Goal: Task Accomplishment & Management: Manage account settings

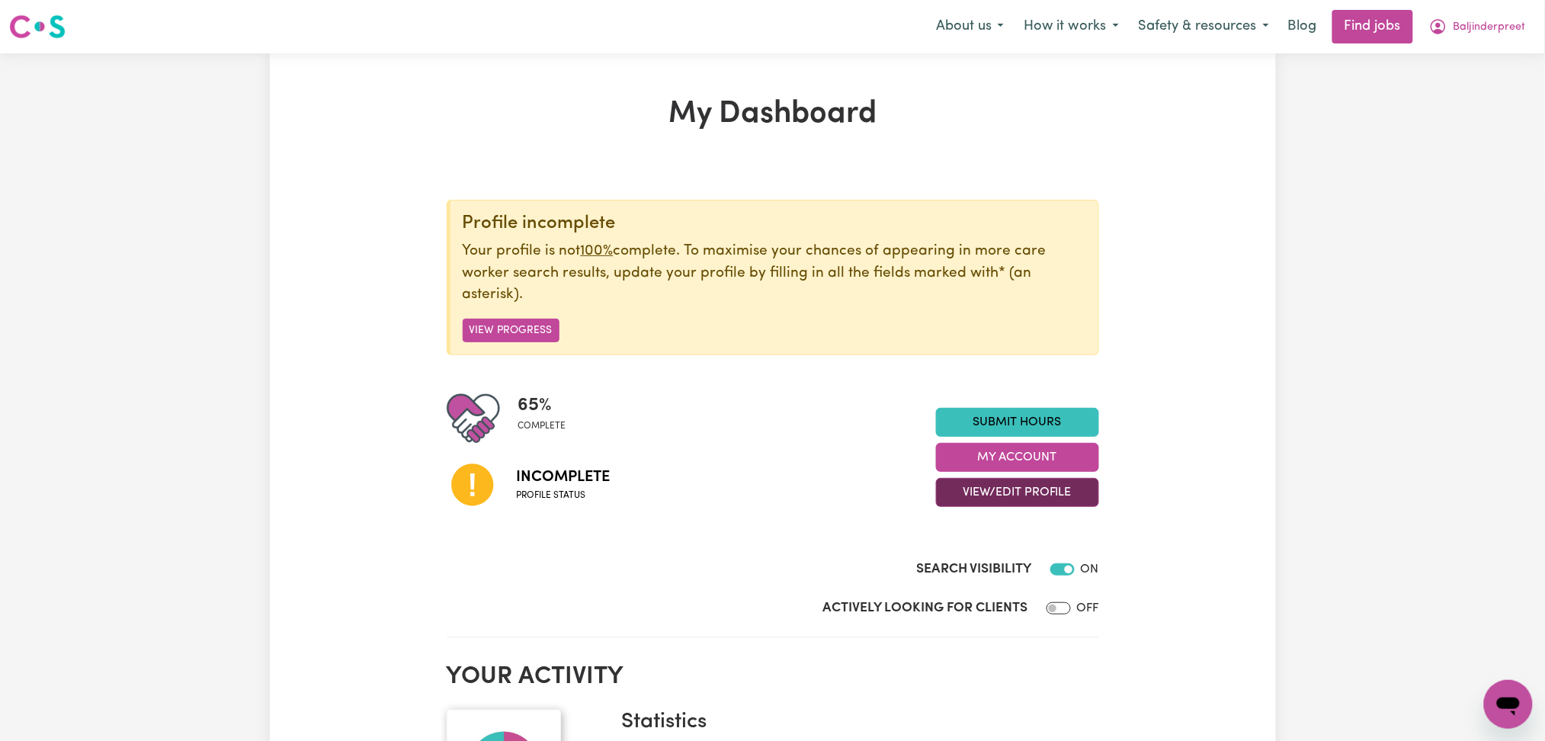
click at [949, 482] on button "View/Edit Profile" at bounding box center [1017, 492] width 163 height 29
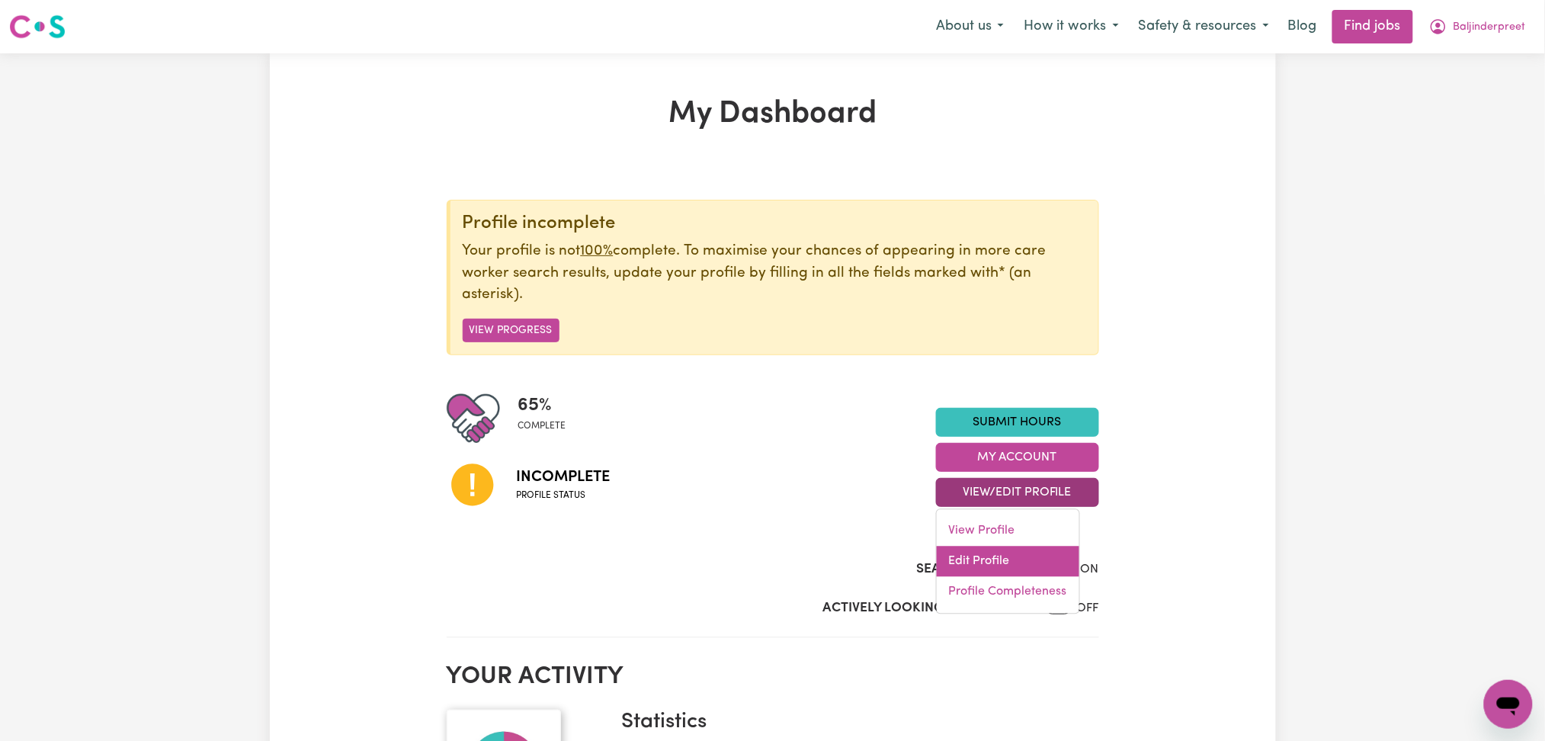
click at [978, 566] on link "Edit Profile" at bounding box center [1008, 562] width 143 height 30
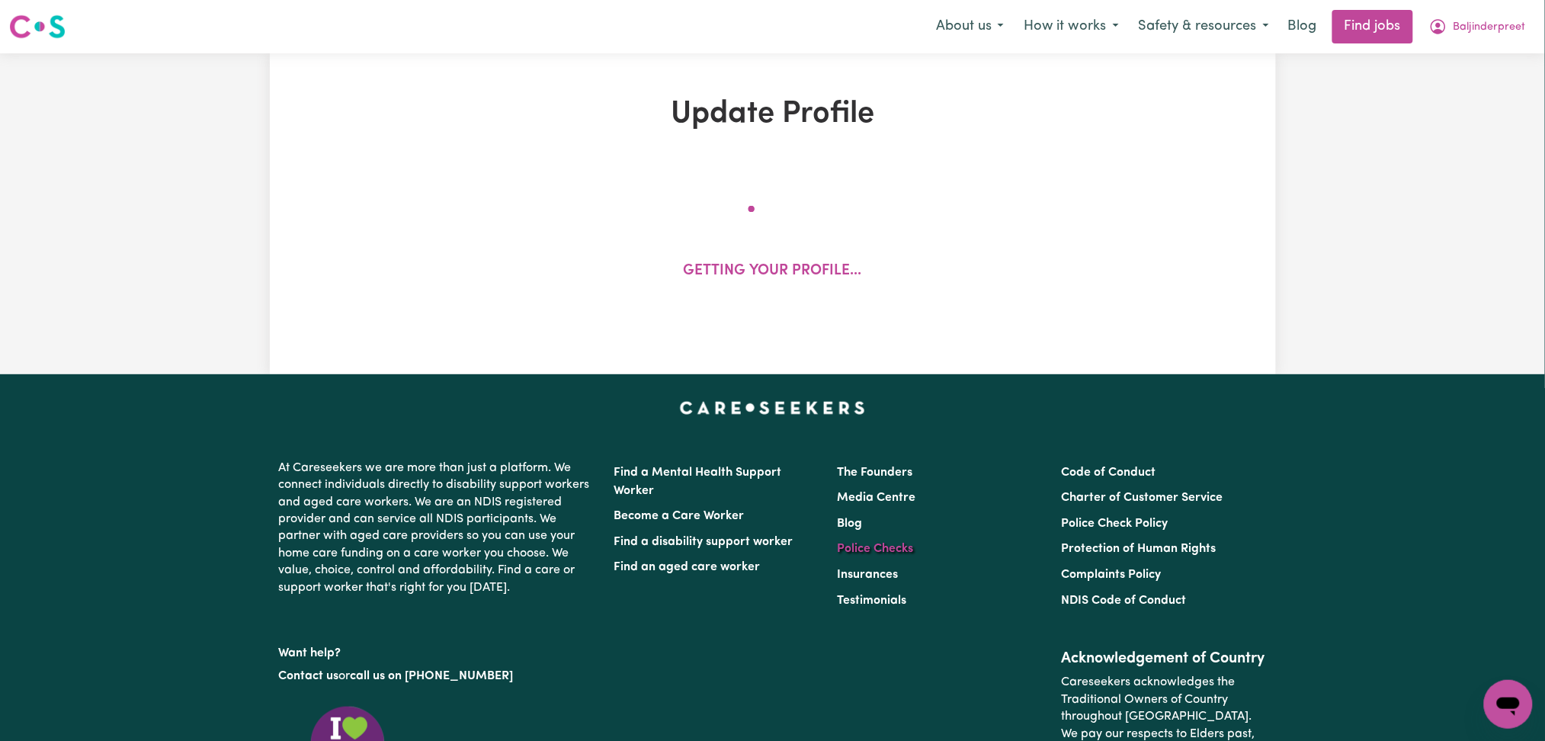
select select "[DEMOGRAPHIC_DATA]"
select select "Australian PR"
select select "Studying a healthcare related degree or qualification"
select select "57"
select select "63"
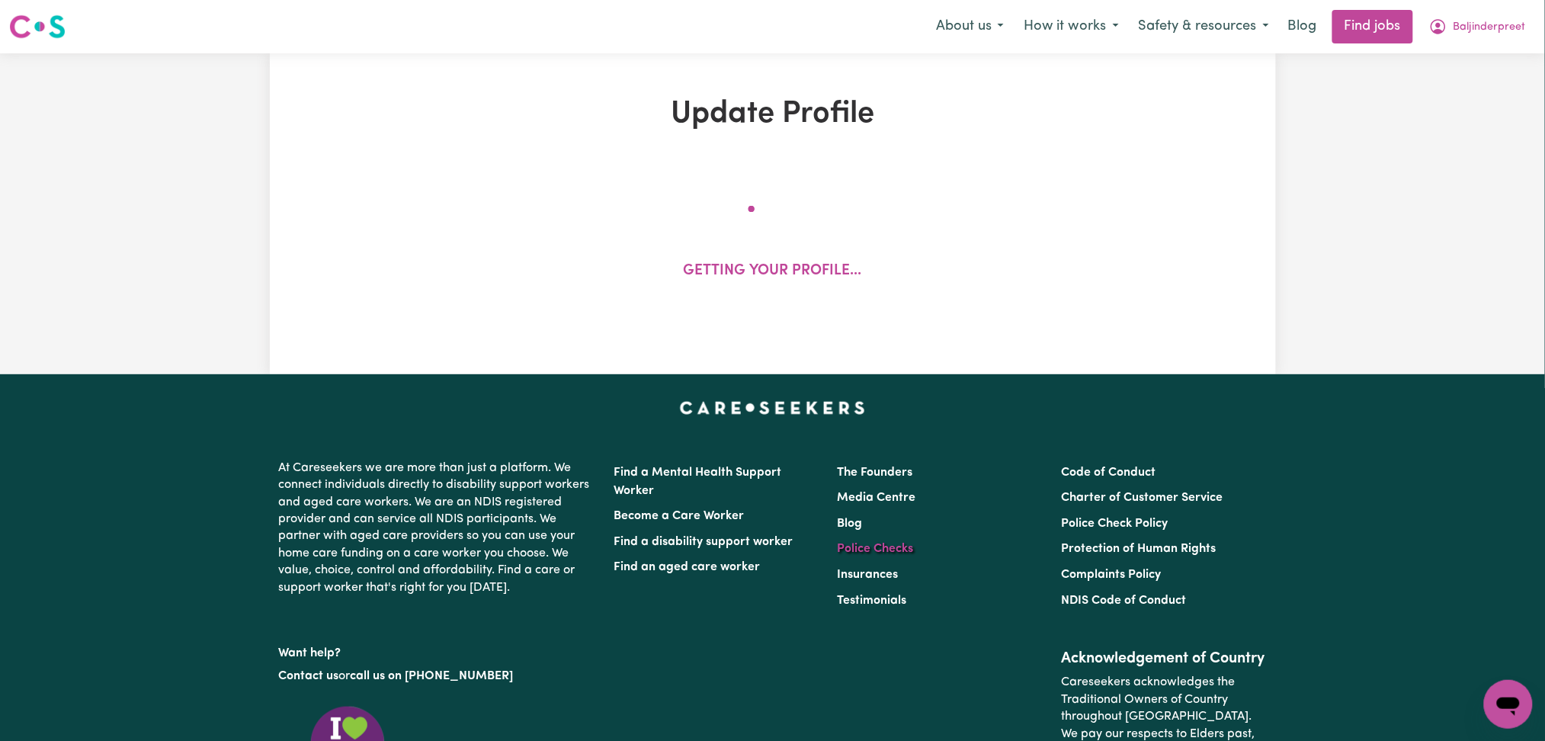
select select "76"
select select "90"
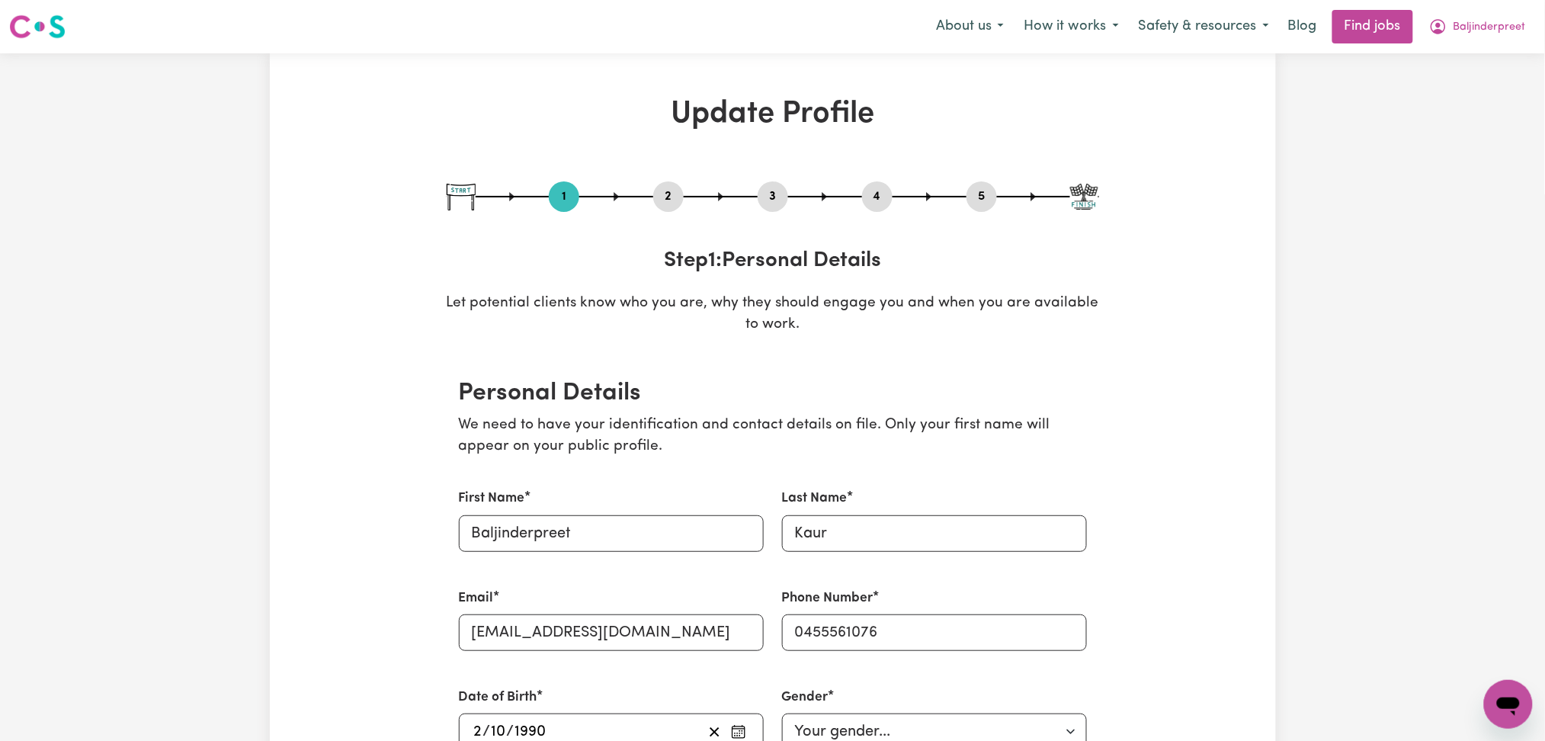
click at [662, 193] on button "2" at bounding box center [668, 197] width 30 height 20
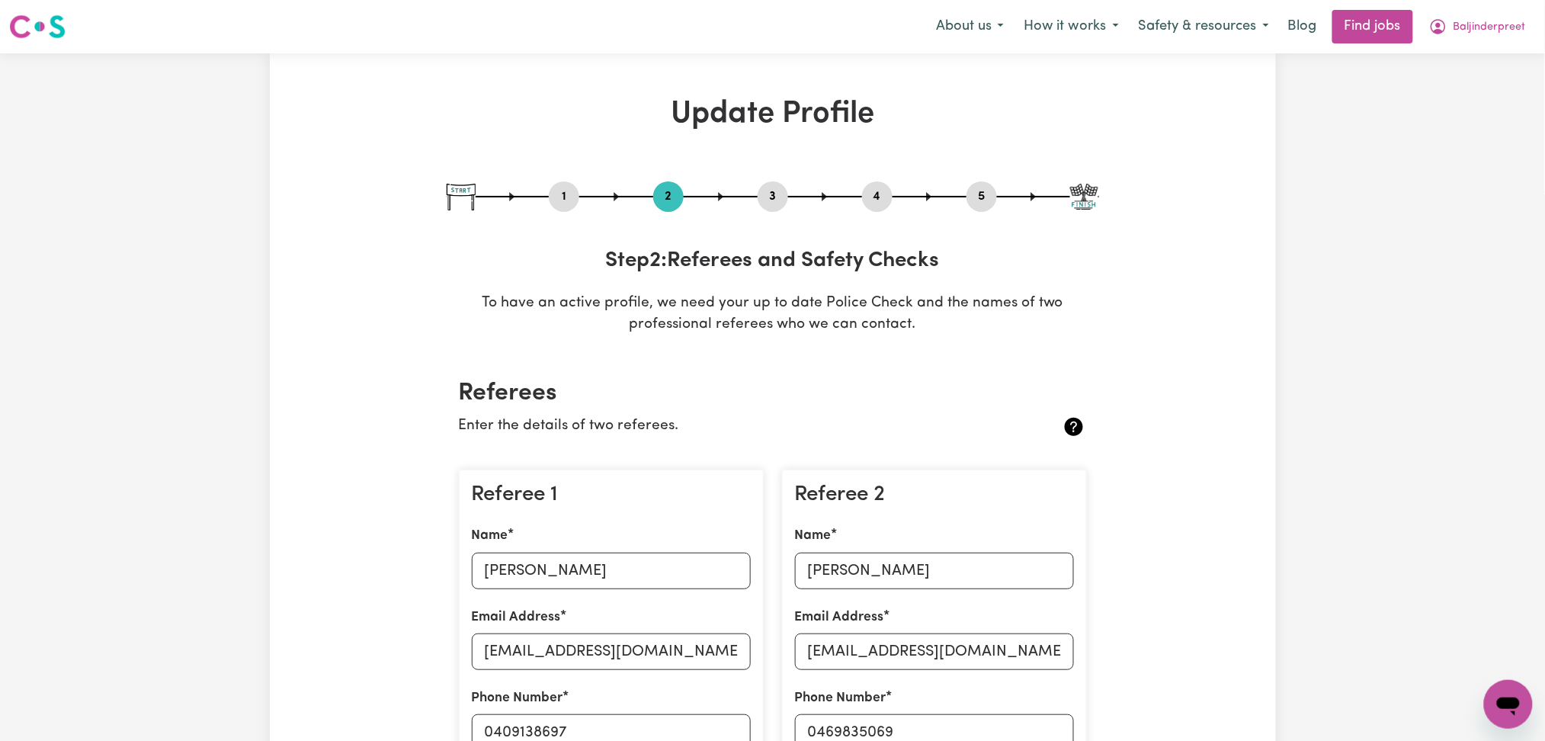
scroll to position [203, 0]
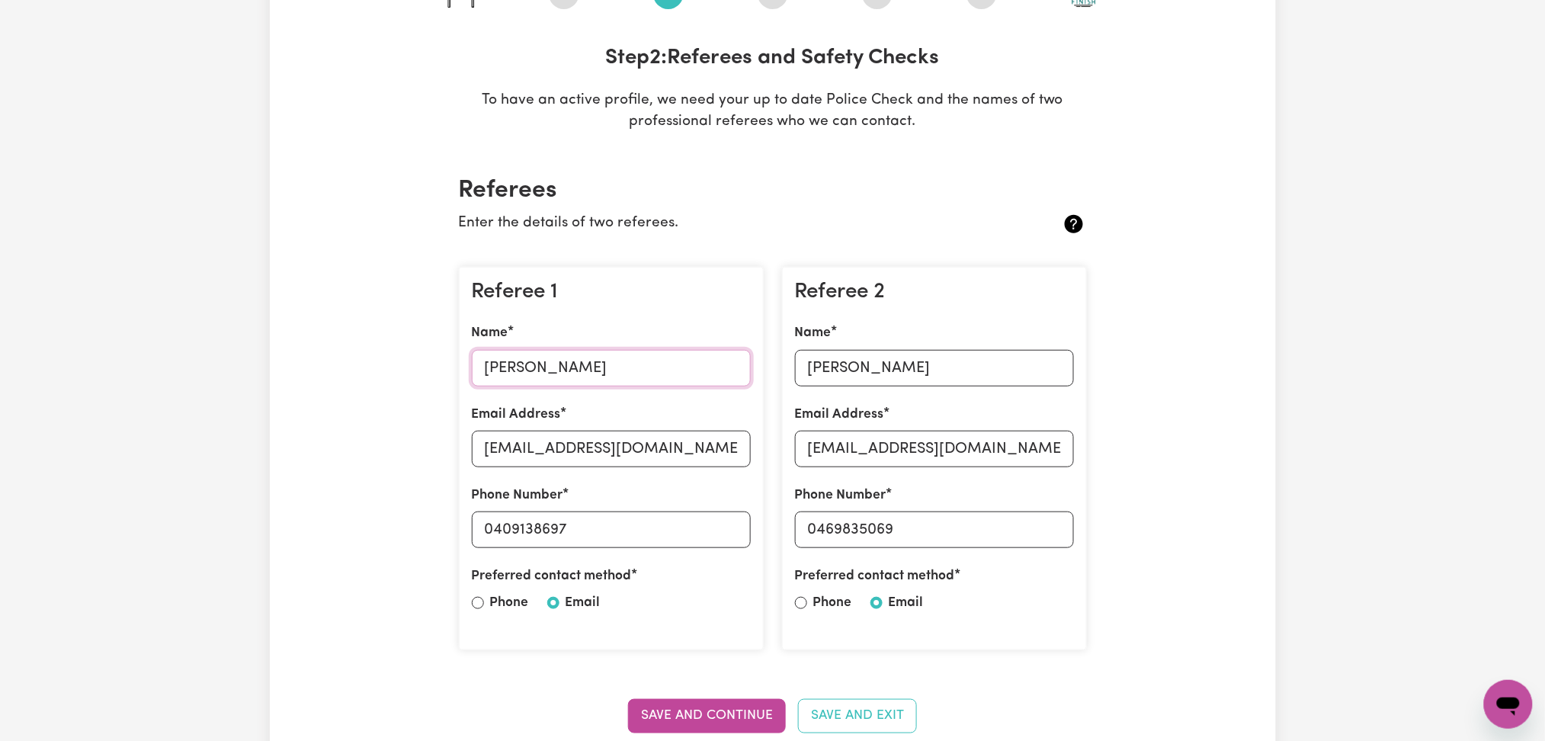
click at [576, 350] on input "[PERSON_NAME]" at bounding box center [611, 368] width 279 height 37
click at [617, 438] on input "[EMAIL_ADDRESS][DOMAIN_NAME]" at bounding box center [611, 449] width 279 height 37
drag, startPoint x: 490, startPoint y: 529, endPoint x: 758, endPoint y: 529, distance: 267.6
click at [758, 529] on div "Referee 1 Name [PERSON_NAME] Email Address [EMAIL_ADDRESS][DOMAIN_NAME] Phone N…" at bounding box center [611, 459] width 305 height 384
click at [898, 373] on input "[PERSON_NAME]" at bounding box center [934, 368] width 279 height 37
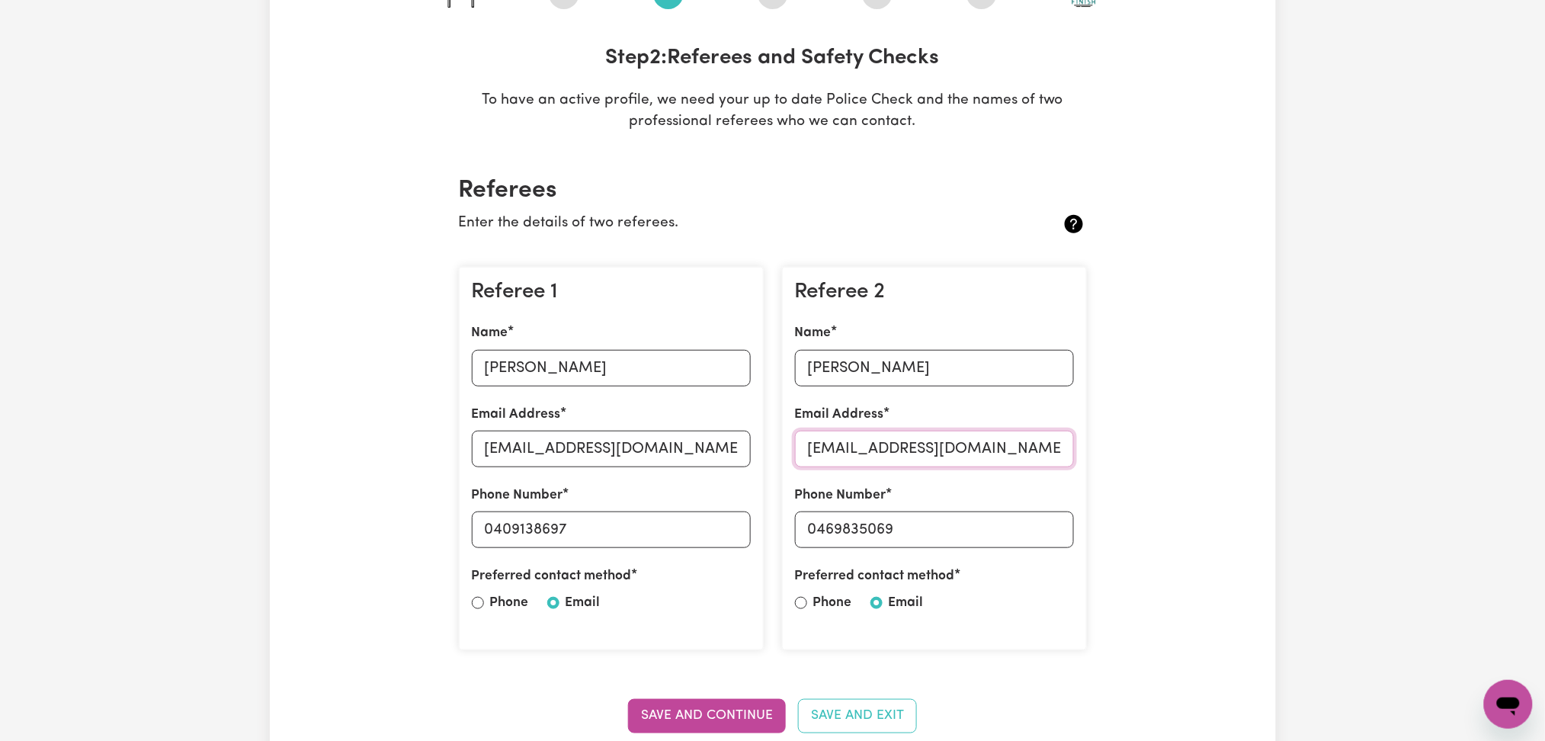
click at [827, 461] on input "[EMAIL_ADDRESS][DOMAIN_NAME]" at bounding box center [934, 449] width 279 height 37
drag, startPoint x: 819, startPoint y: 529, endPoint x: 1068, endPoint y: 524, distance: 248.5
click at [1068, 524] on input "0469835069" at bounding box center [934, 529] width 279 height 37
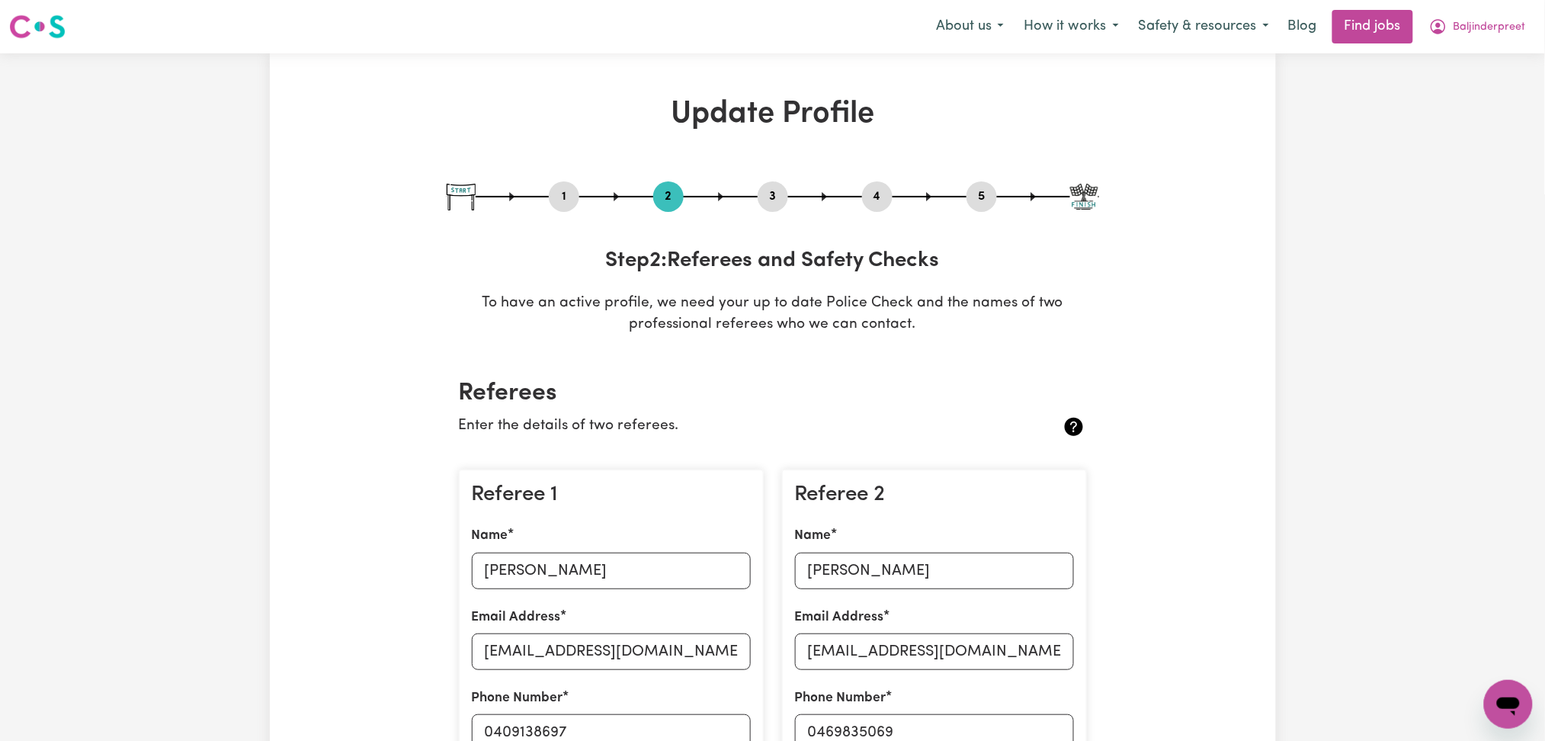
click at [877, 192] on button "4" at bounding box center [877, 197] width 30 height 20
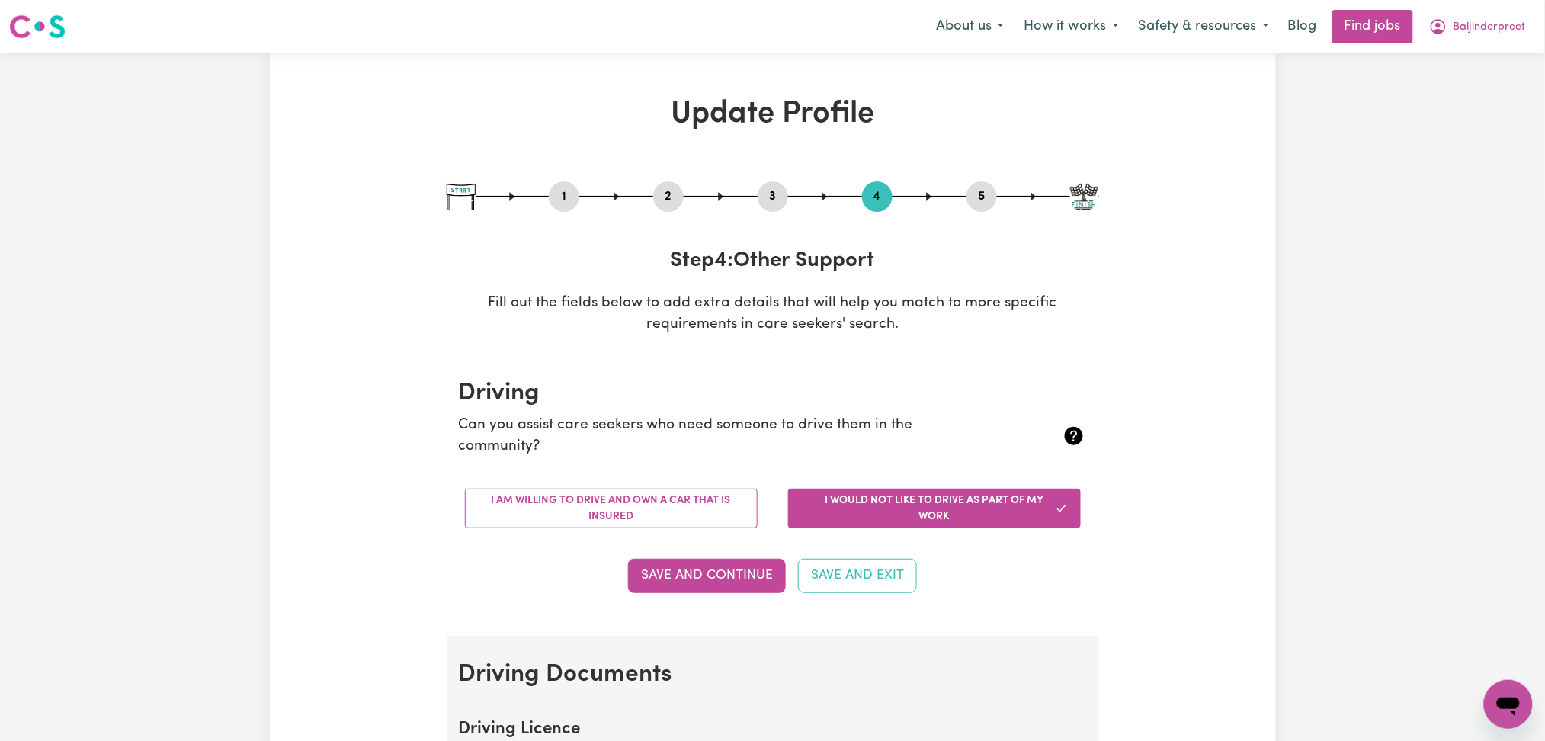
click at [993, 199] on button "5" at bounding box center [982, 197] width 30 height 20
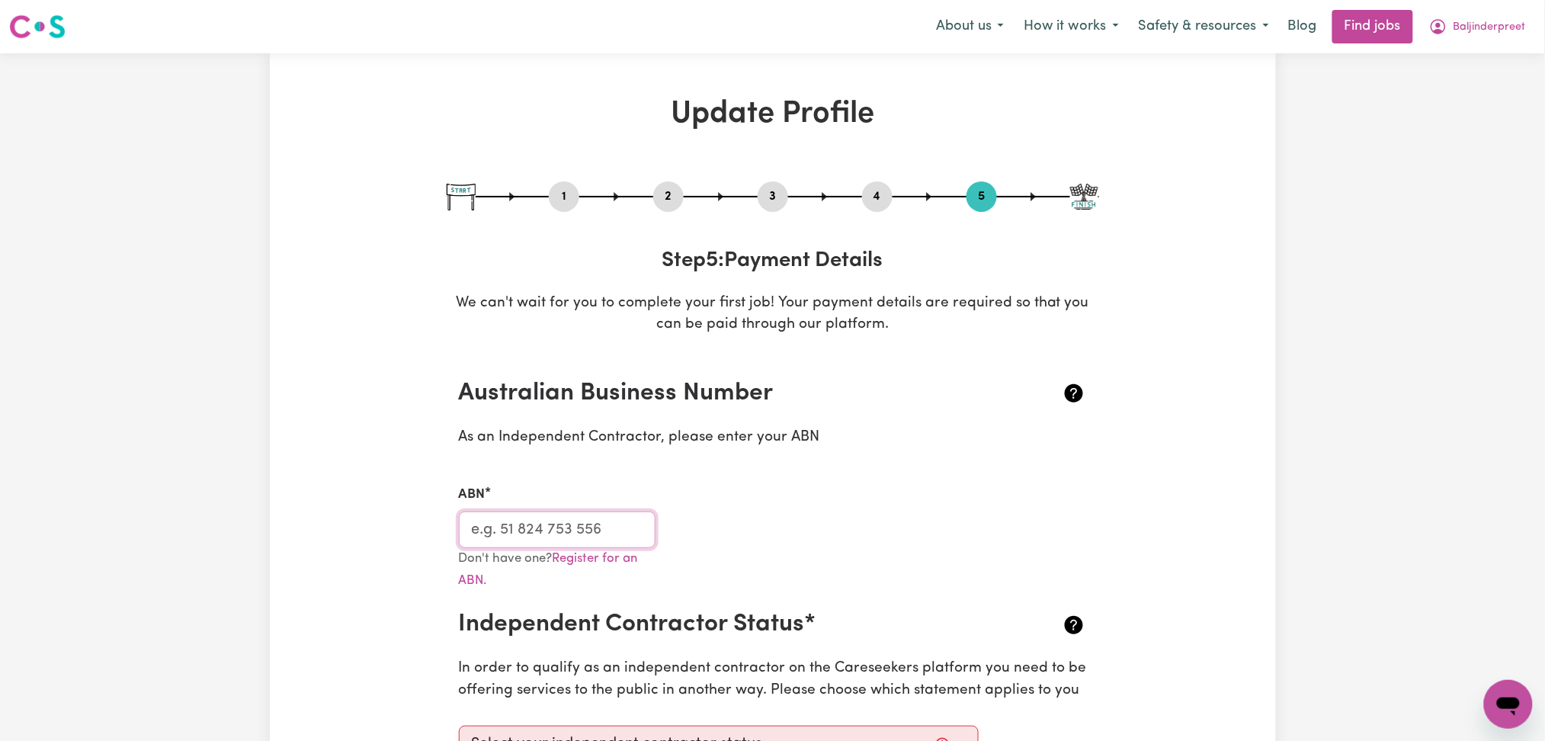
click at [579, 531] on input "ABN" at bounding box center [557, 529] width 197 height 37
click at [765, 195] on button "3" at bounding box center [773, 197] width 30 height 20
select select "Certificate III (Individual Support)"
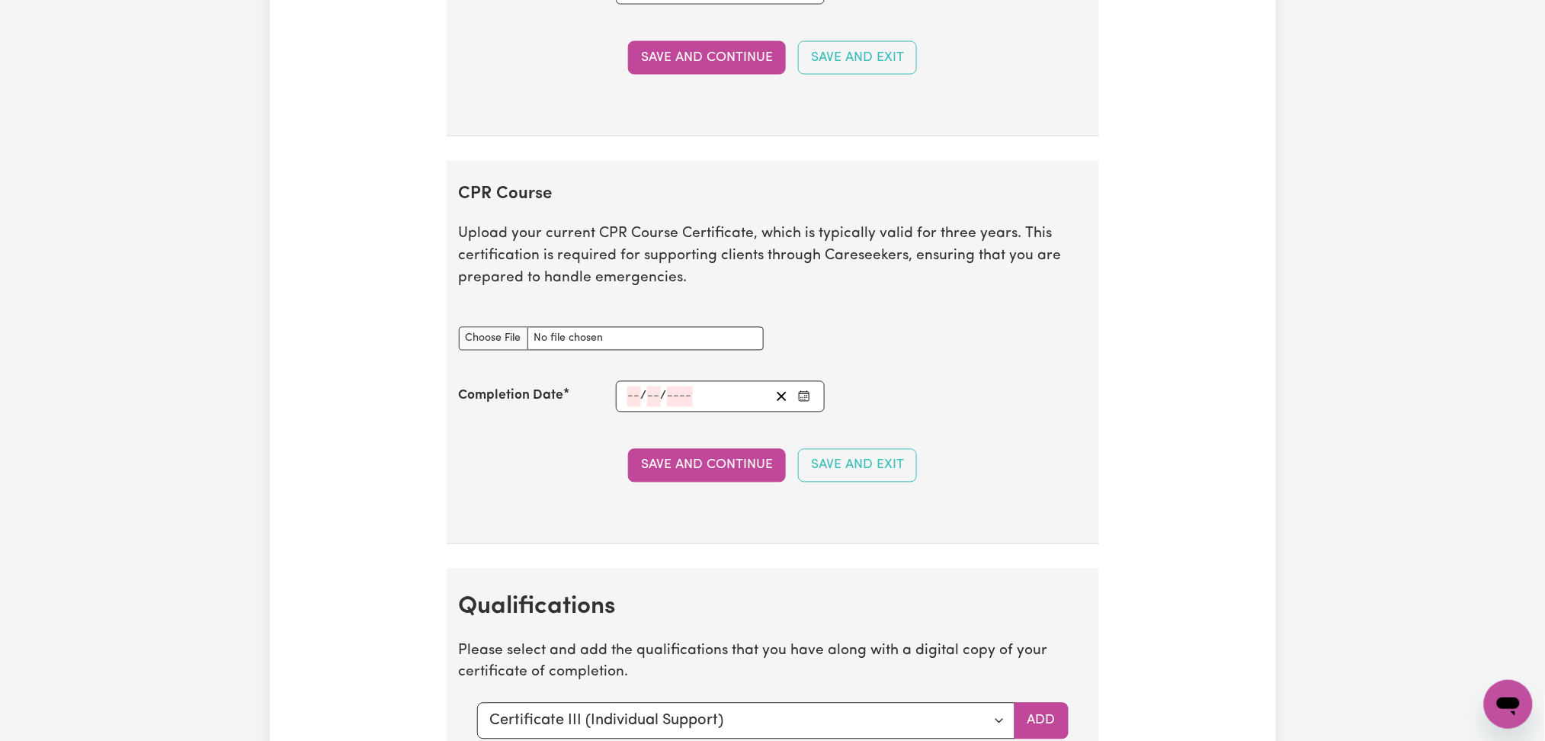
scroll to position [2884, 0]
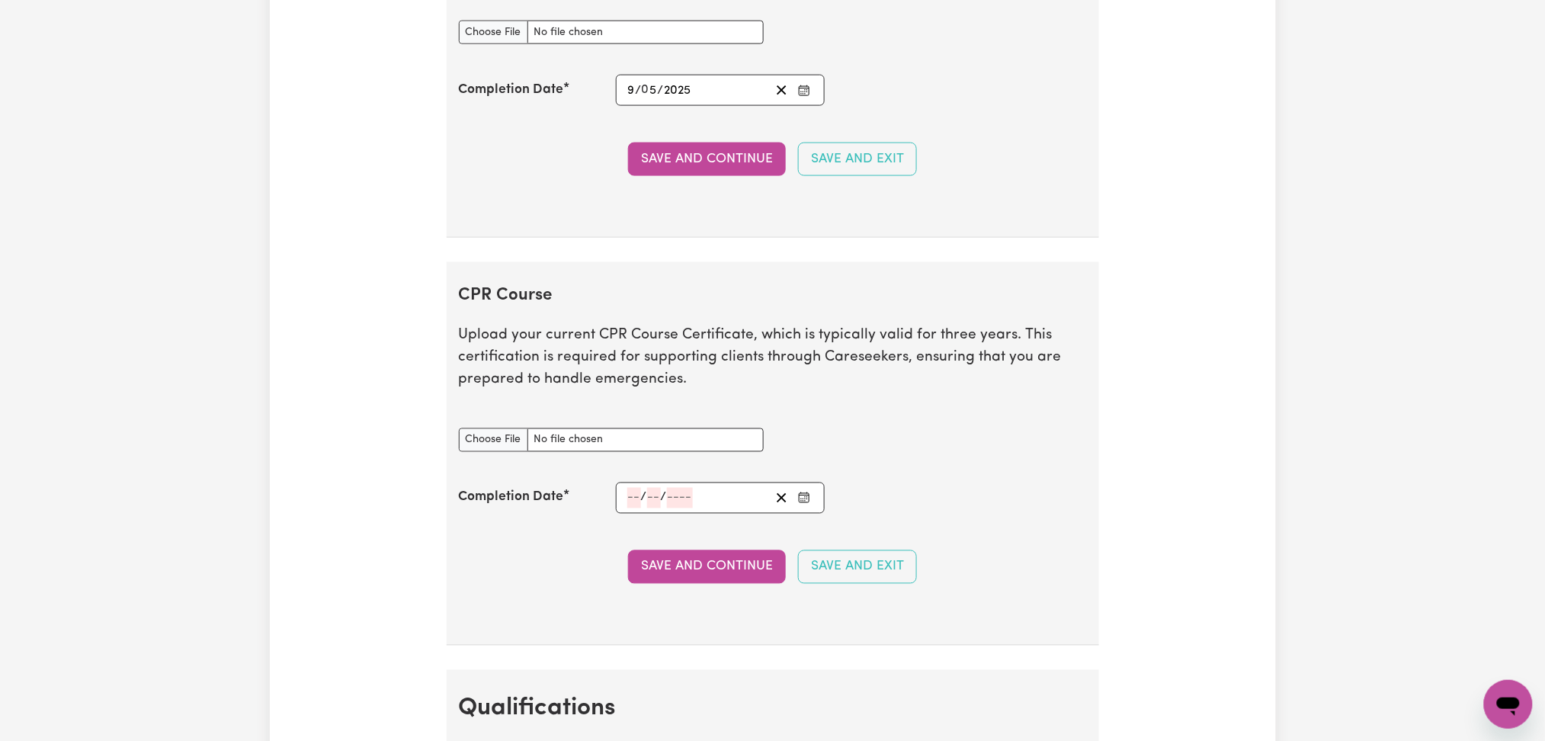
click at [810, 500] on rect "Enter the Completion Date of your CPR Course" at bounding box center [805, 498] width 10 height 9
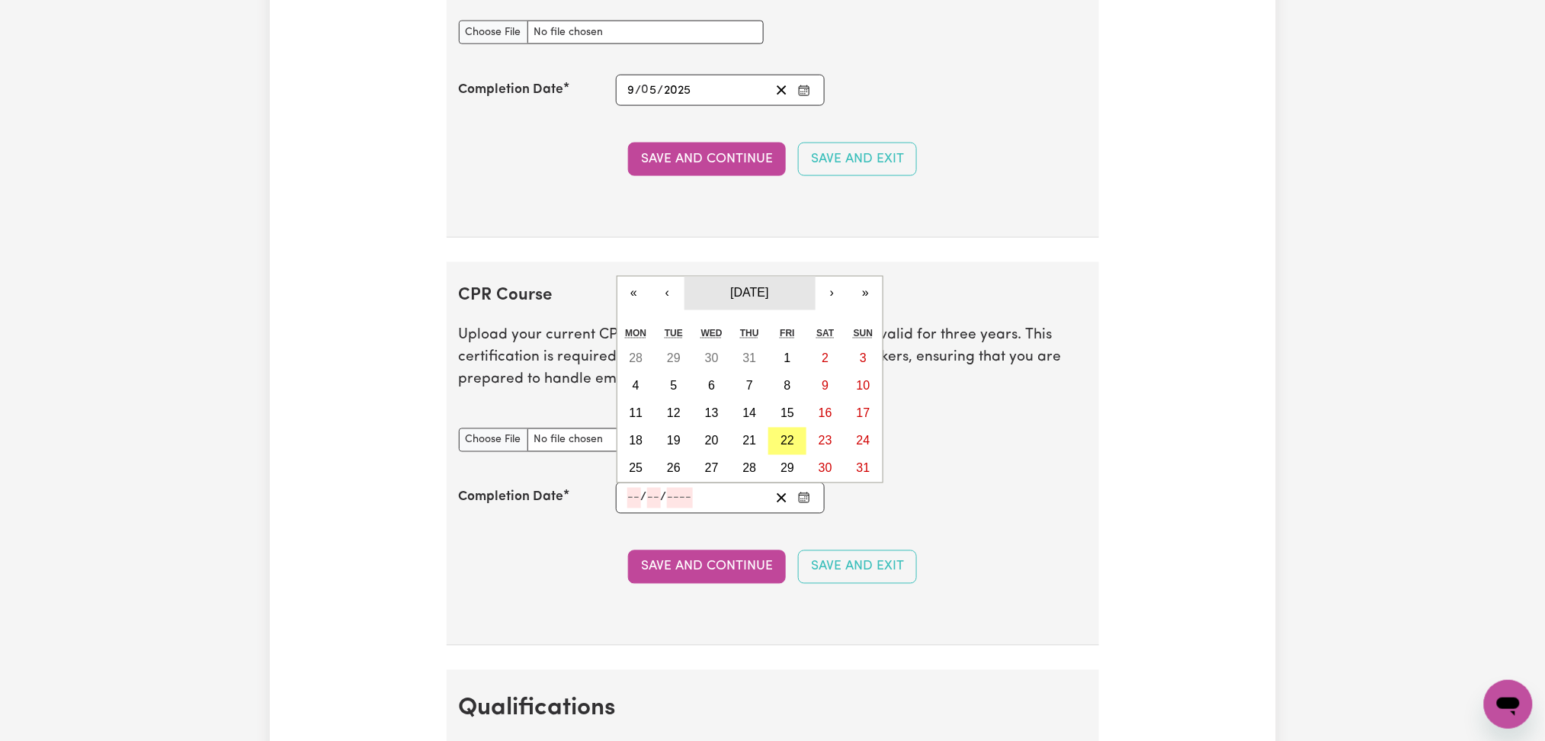
click at [762, 294] on span "[DATE]" at bounding box center [749, 293] width 38 height 13
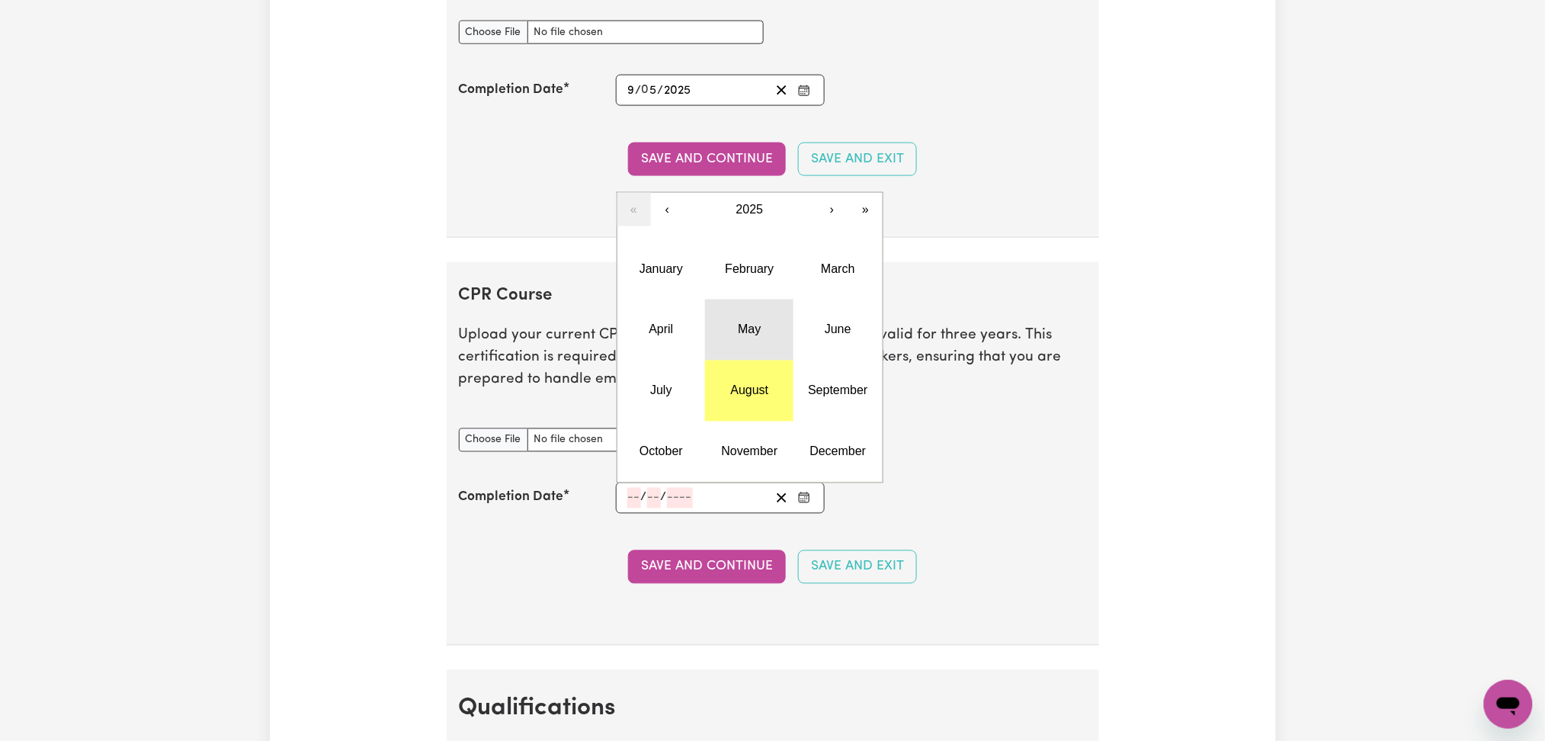
click at [739, 324] on button "May" at bounding box center [749, 330] width 88 height 61
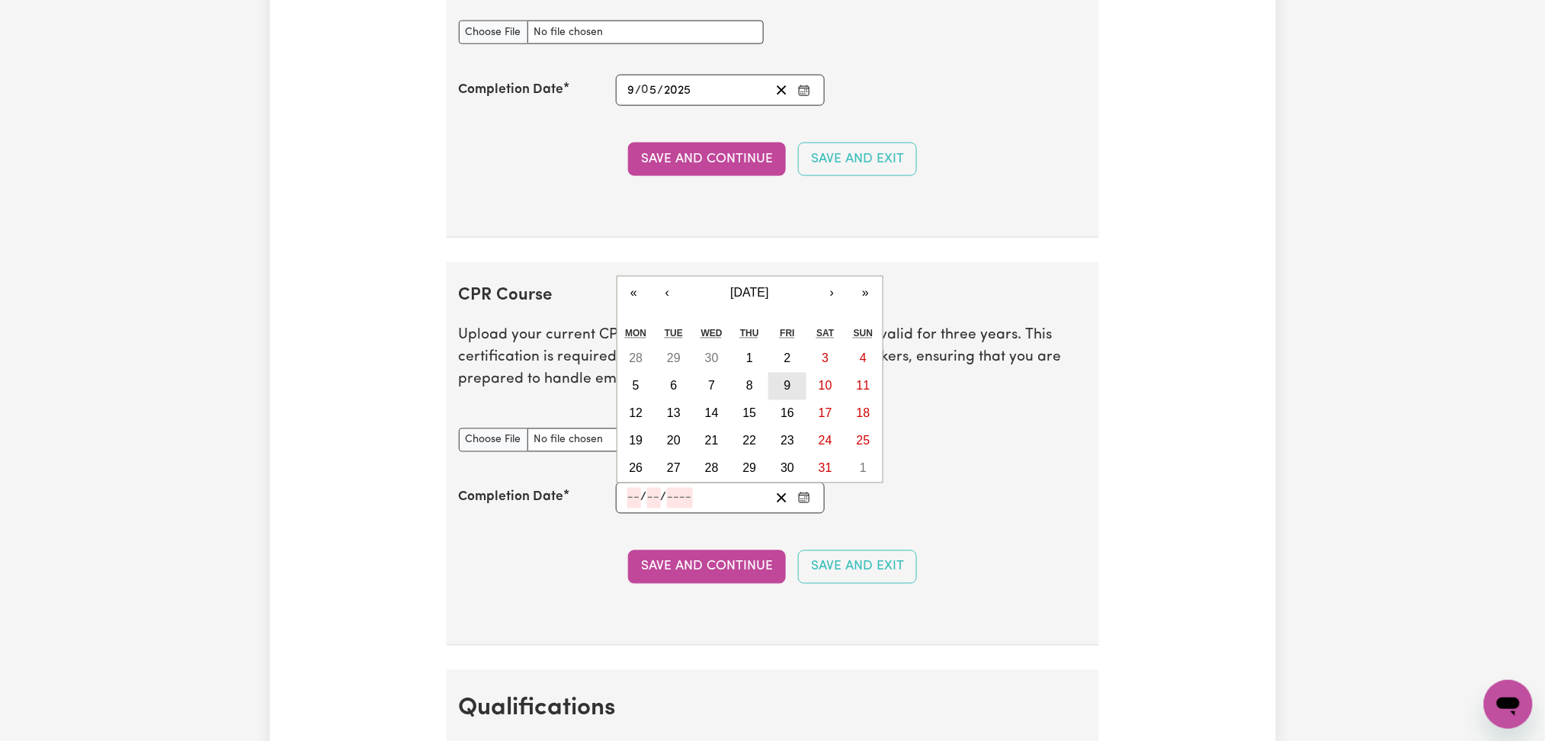
click at [779, 388] on button "9" at bounding box center [787, 386] width 38 height 27
type input "[DATE]"
type input "9"
type input "5"
type input "2025"
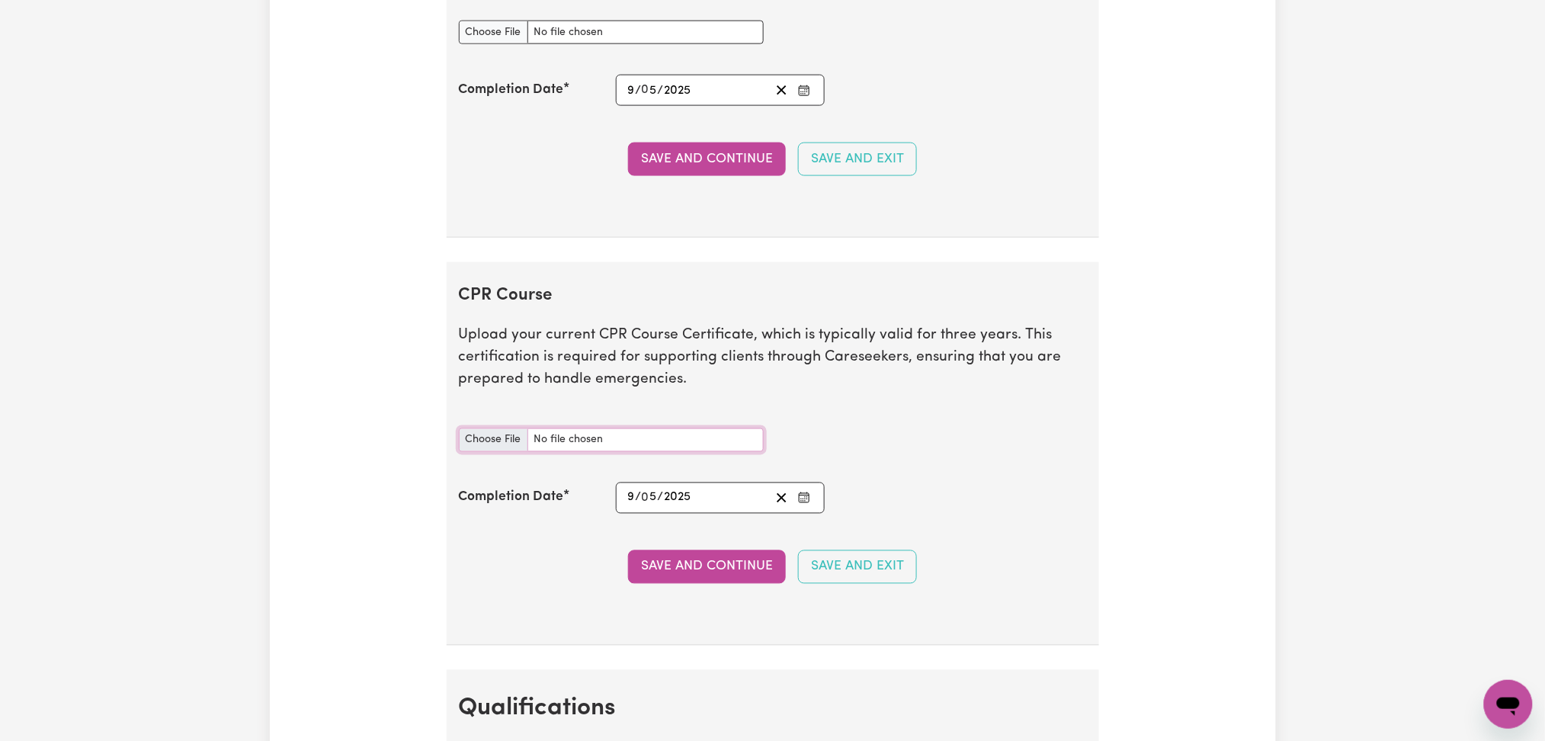
click at [495, 432] on input "CPR Course document" at bounding box center [611, 440] width 305 height 24
type input "C:\fakepath\Baljinderpreet Kaur CPR and First Aid Certificate 09052025.pdf"
drag, startPoint x: 697, startPoint y: 572, endPoint x: 697, endPoint y: 542, distance: 30.5
click at [697, 572] on button "Save and Continue" at bounding box center [707, 567] width 158 height 34
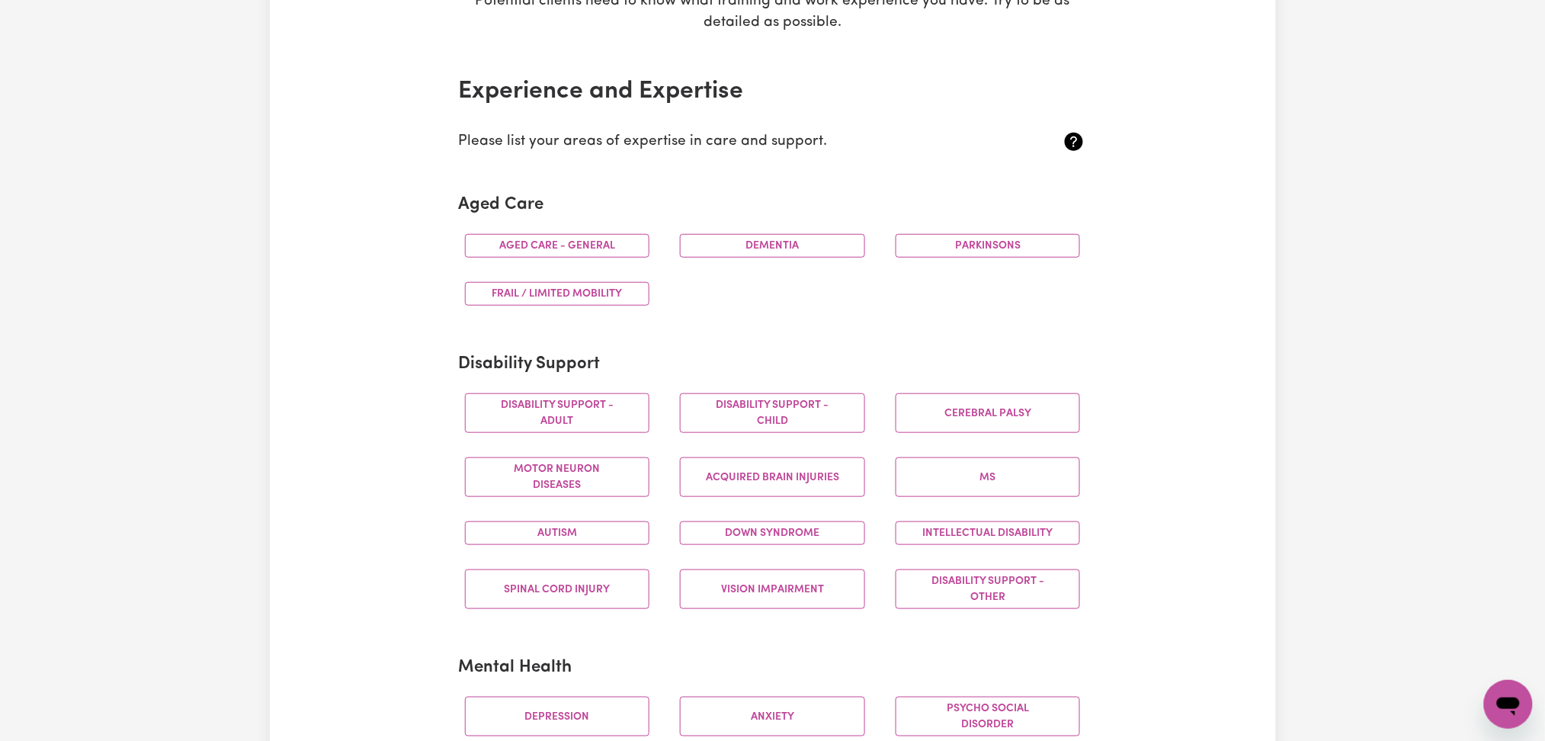
scroll to position [0, 0]
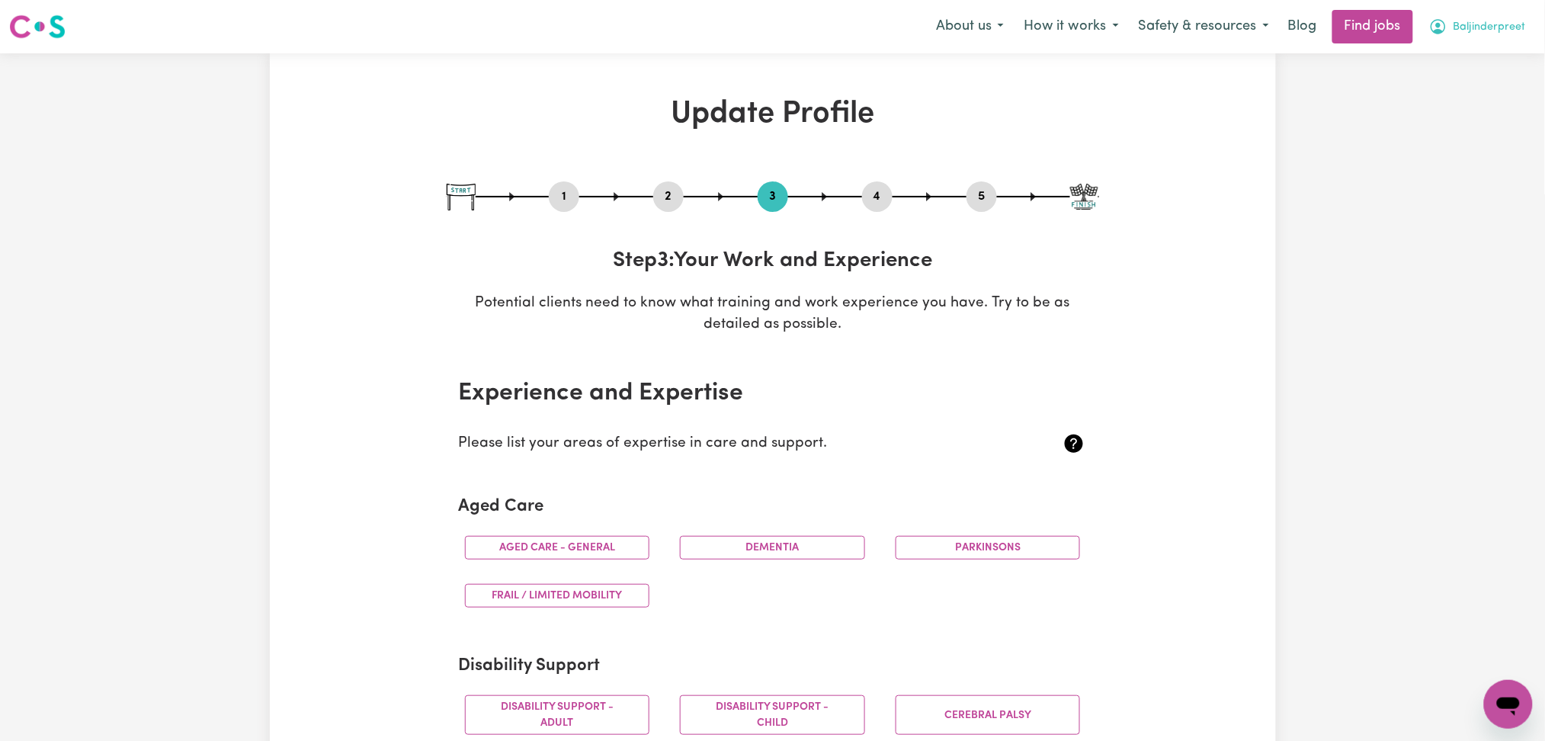
click at [1476, 40] on button "Baljinderpreet" at bounding box center [1477, 27] width 117 height 32
click at [1462, 115] on link "Logout" at bounding box center [1475, 116] width 120 height 29
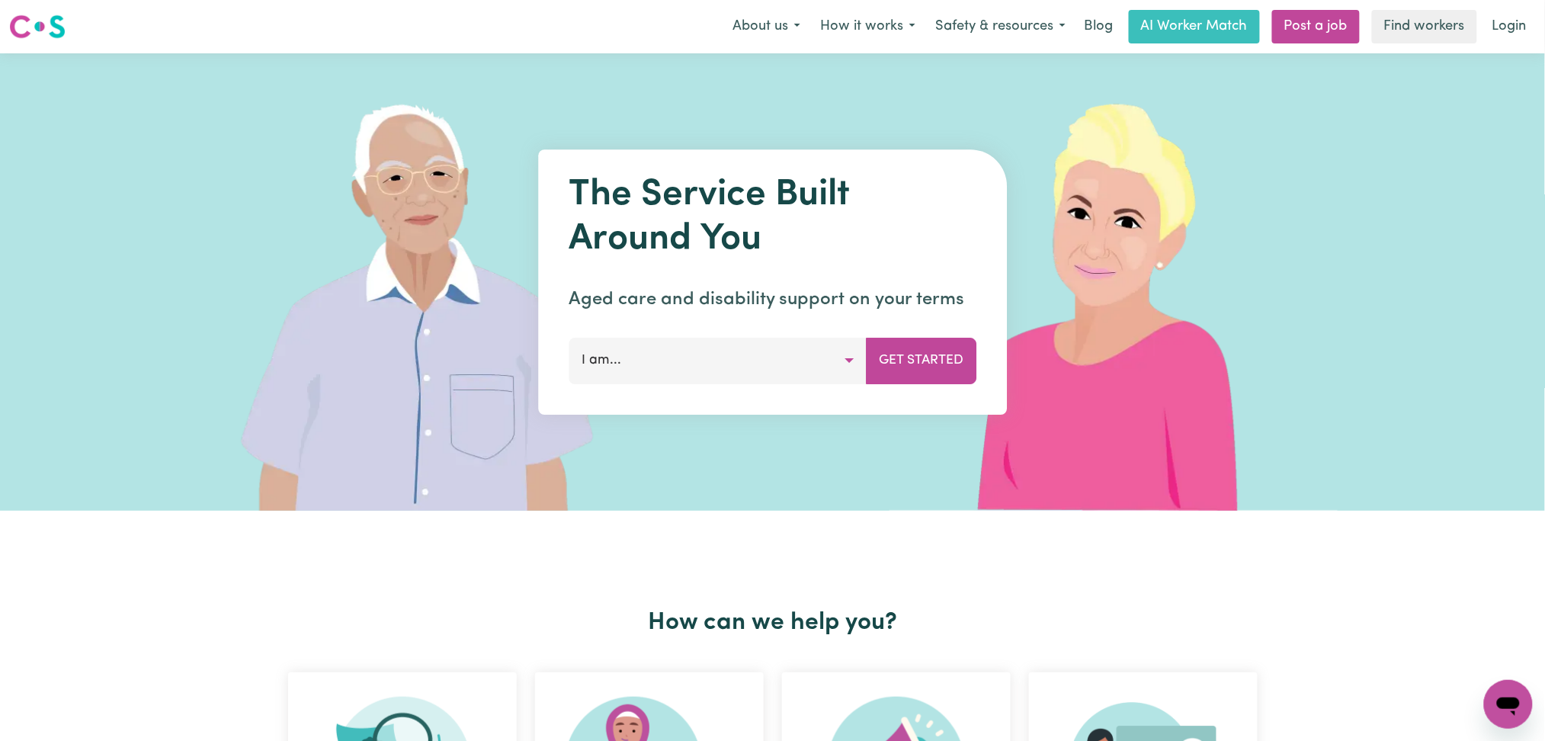
click at [1484, 30] on link "Login" at bounding box center [1509, 27] width 53 height 34
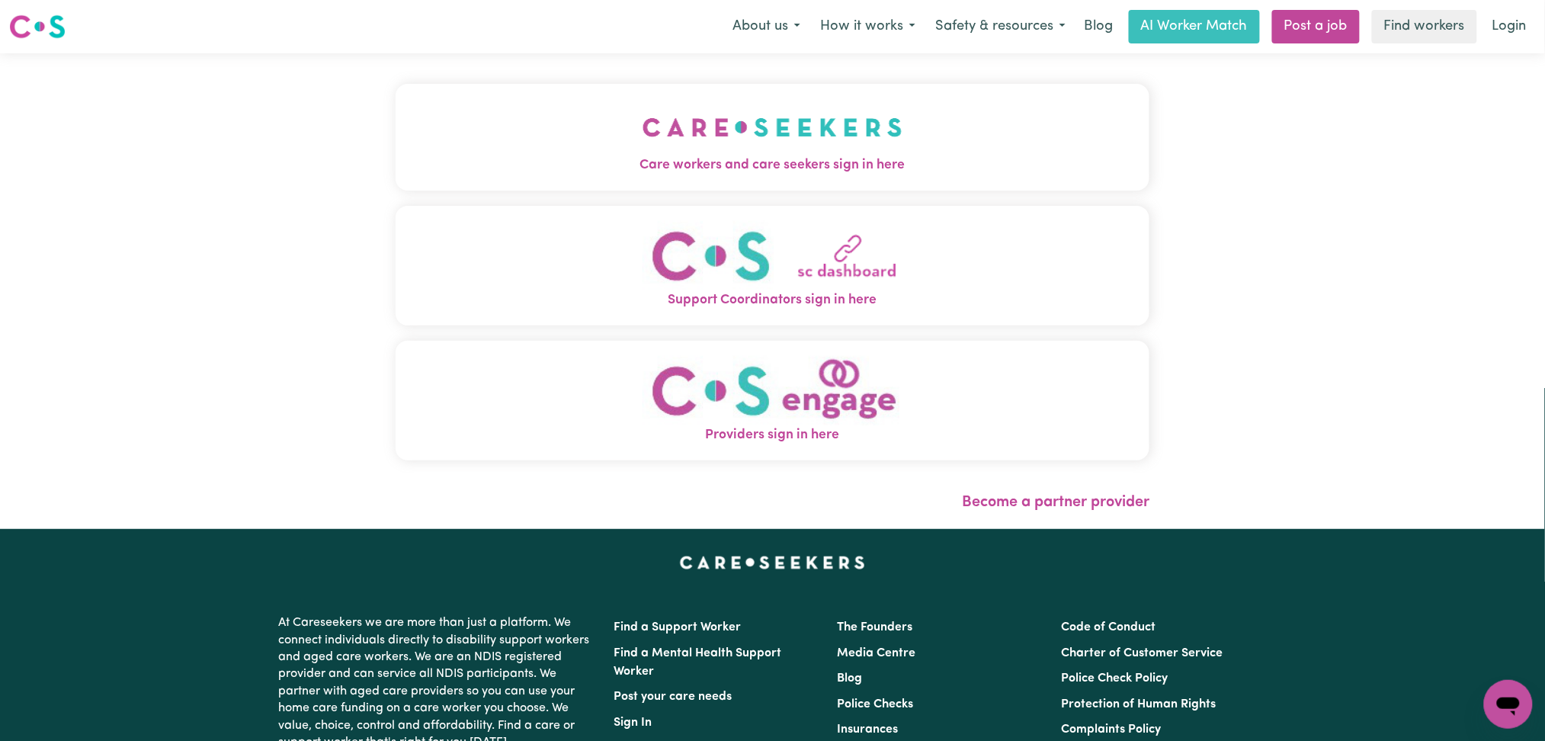
click at [744, 129] on img "Care workers and care seekers sign in here" at bounding box center [773, 127] width 260 height 56
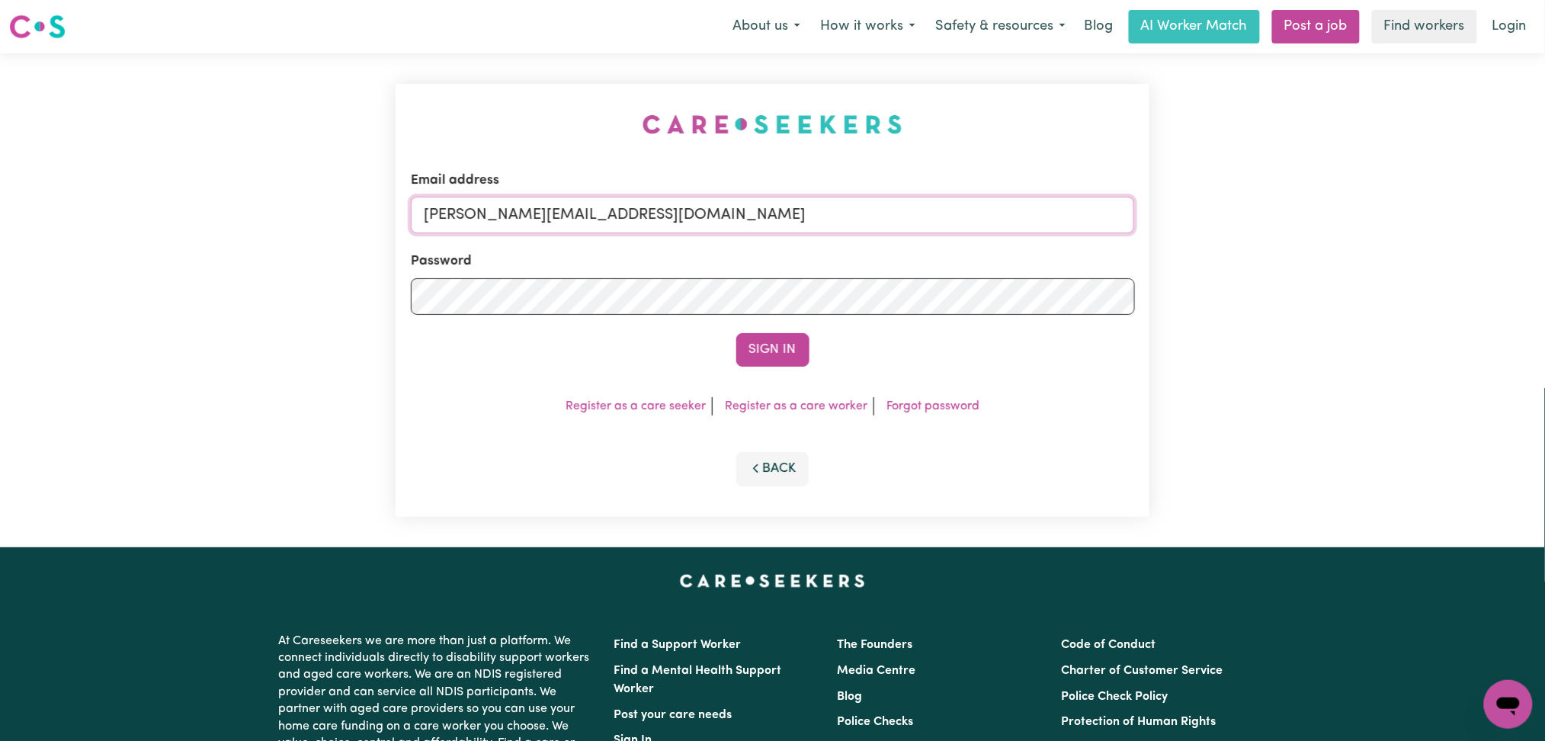
click at [698, 199] on input "[PERSON_NAME][EMAIL_ADDRESS][DOMAIN_NAME]" at bounding box center [773, 215] width 724 height 37
drag, startPoint x: 498, startPoint y: 210, endPoint x: 1077, endPoint y: 270, distance: 582.5
click at [1077, 270] on form "Email address Superuser~[EMAIL_ADDRESS][DOMAIN_NAME] Password Sign In" at bounding box center [773, 269] width 724 height 196
click at [620, 216] on input "Superuser~[EMAIL_ADDRESS][DOMAIN_NAME]" at bounding box center [773, 215] width 724 height 37
drag, startPoint x: 501, startPoint y: 201, endPoint x: 989, endPoint y: 245, distance: 489.8
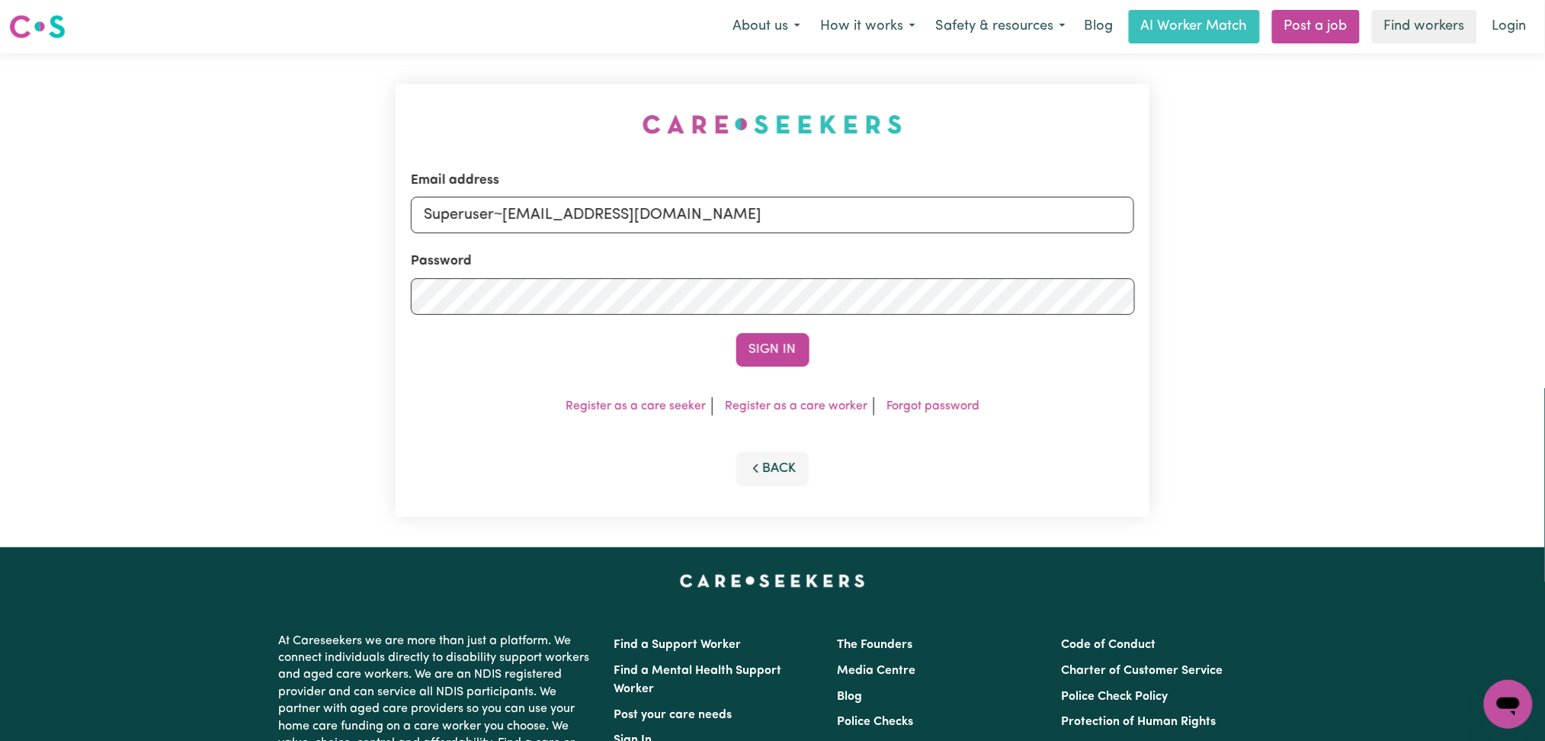
click at [989, 245] on form "Email address Superuser~[EMAIL_ADDRESS][DOMAIN_NAME] Password Sign In" at bounding box center [773, 269] width 724 height 196
type input "Superuser~[EMAIL_ADDRESS][DOMAIN_NAME]"
click at [782, 347] on button "Sign In" at bounding box center [772, 350] width 73 height 34
